Goal: Check status: Check status

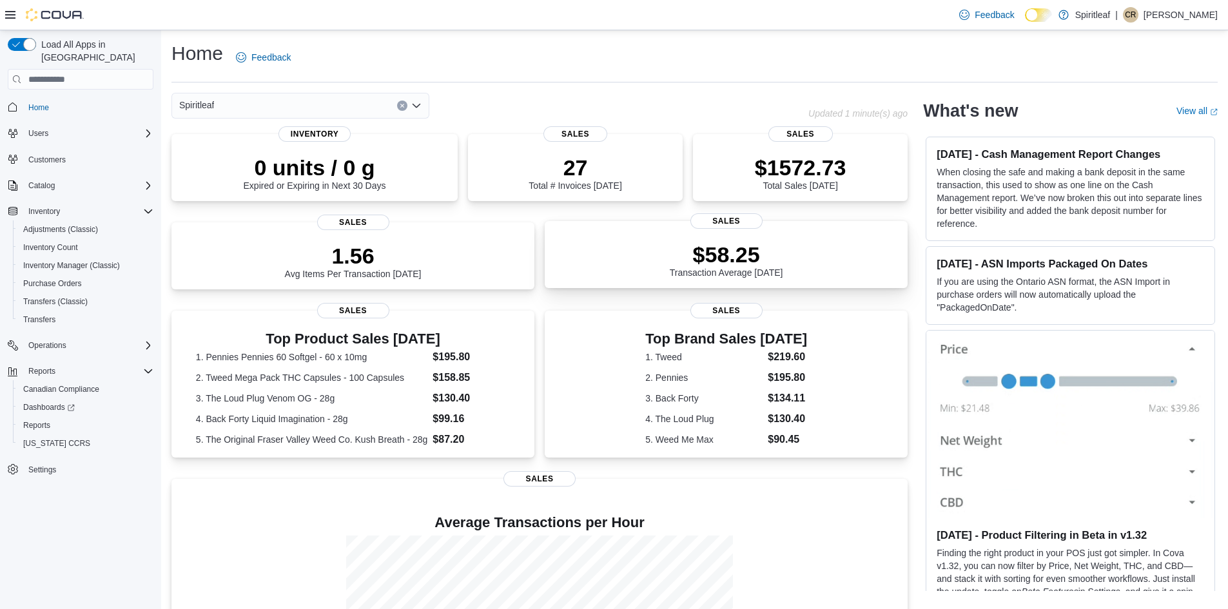
click at [784, 254] on p "$58.25" at bounding box center [726, 255] width 113 height 26
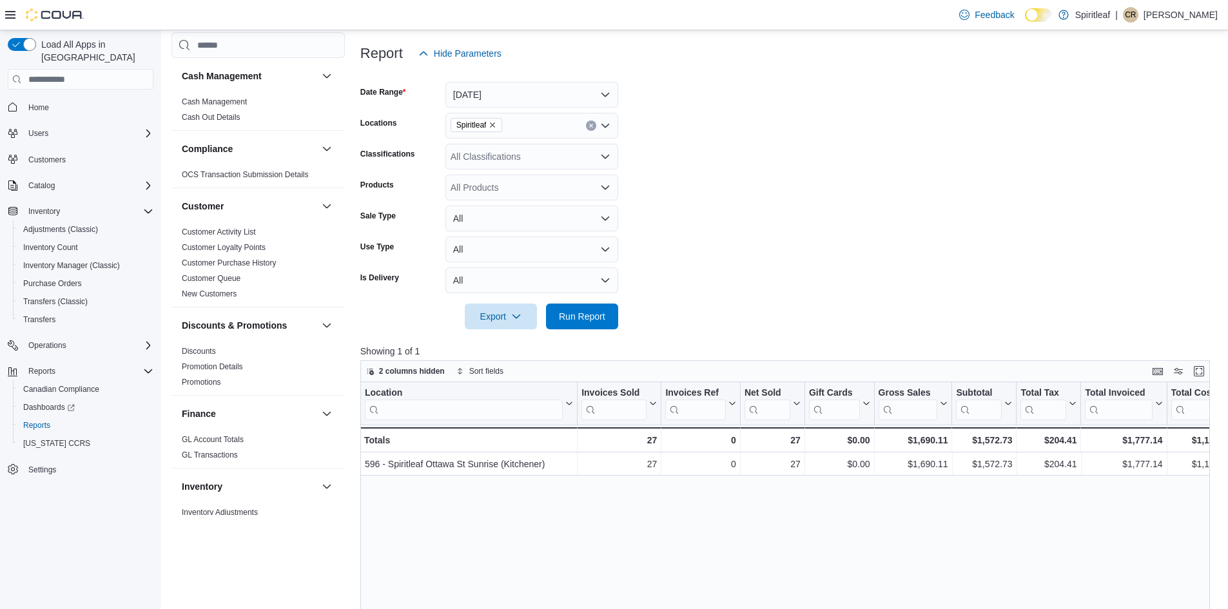
scroll to position [129, 0]
